Goal: Transaction & Acquisition: Book appointment/travel/reservation

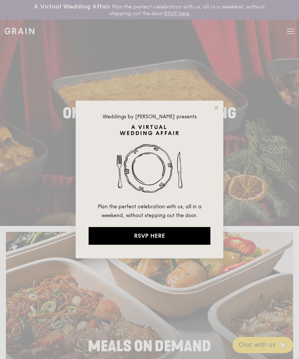
click at [215, 109] on icon at bounding box center [216, 108] width 4 height 4
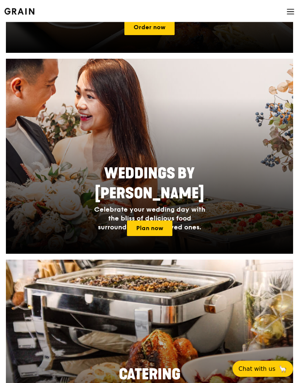
scroll to position [548, 0]
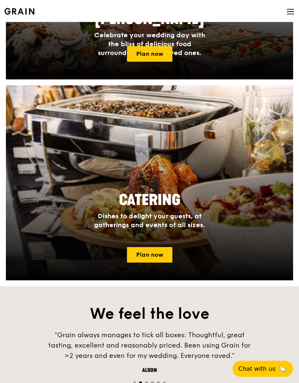
click at [140, 261] on link "Plan now" at bounding box center [149, 254] width 45 height 15
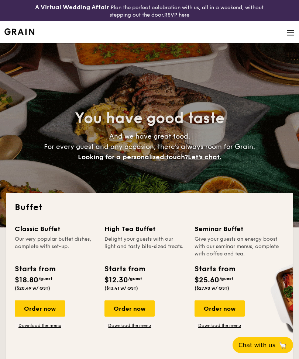
select select
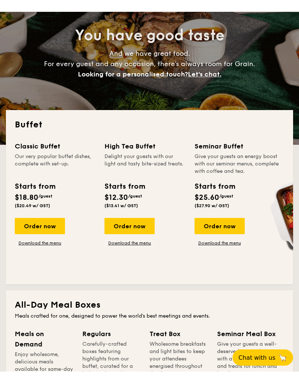
scroll to position [95, 0]
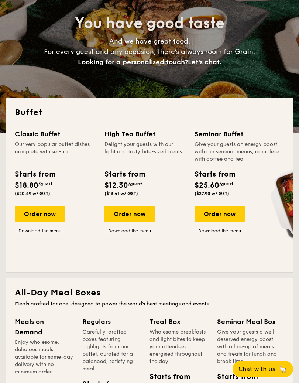
click at [122, 230] on link "Download the menu" at bounding box center [129, 231] width 50 height 6
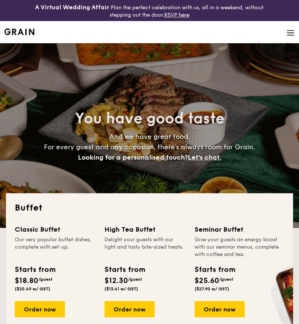
select select
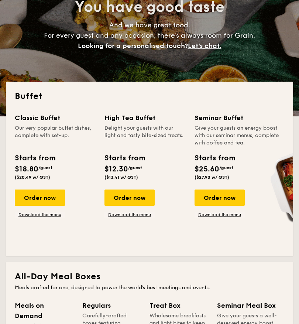
scroll to position [112, 0]
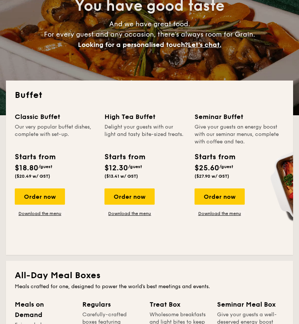
click at [140, 215] on link "Download the menu" at bounding box center [129, 214] width 50 height 6
